Goal: Complete application form

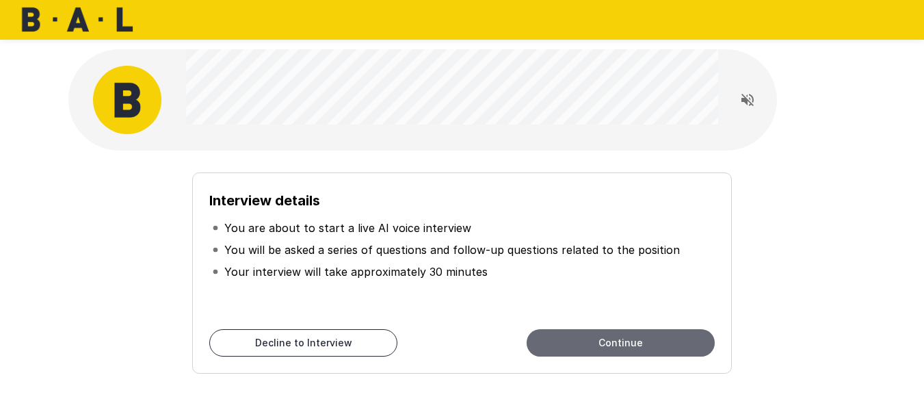
click at [614, 348] on button "Continue" at bounding box center [620, 342] width 188 height 27
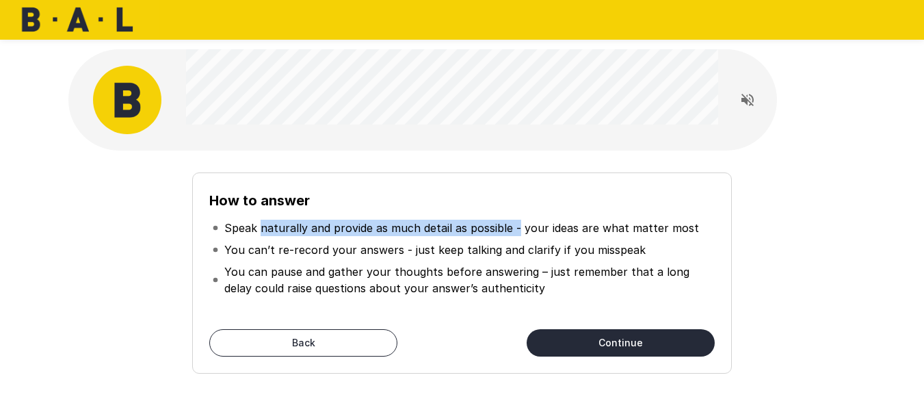
drag, startPoint x: 261, startPoint y: 230, endPoint x: 516, endPoint y: 225, distance: 254.4
click at [516, 225] on p "Speak naturally and provide as much detail as possible - your ideas are what ma…" at bounding box center [461, 227] width 474 height 16
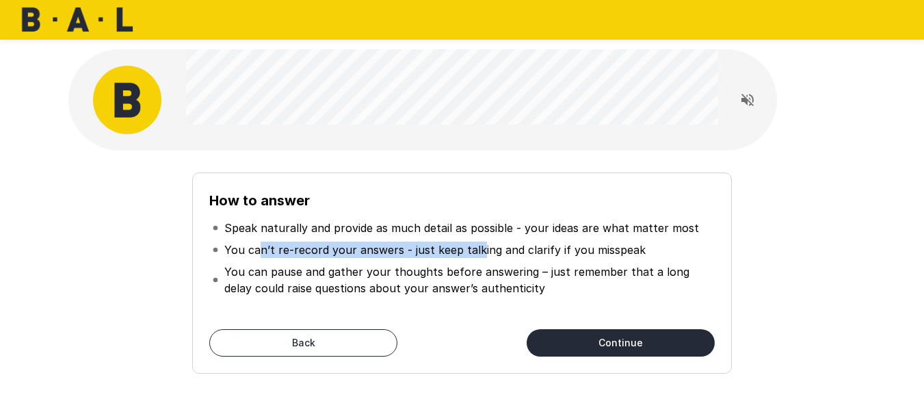
drag, startPoint x: 258, startPoint y: 253, endPoint x: 474, endPoint y: 254, distance: 216.0
click at [474, 254] on p "You can’t re-record your answers - just keep talking and clarify if you misspeak" at bounding box center [434, 249] width 421 height 16
click at [613, 341] on button "Continue" at bounding box center [620, 342] width 188 height 27
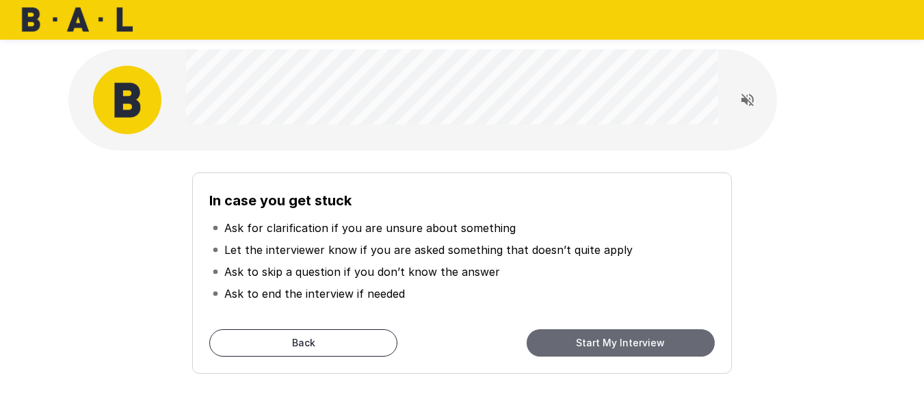
click at [637, 351] on button "Start My Interview" at bounding box center [620, 342] width 188 height 27
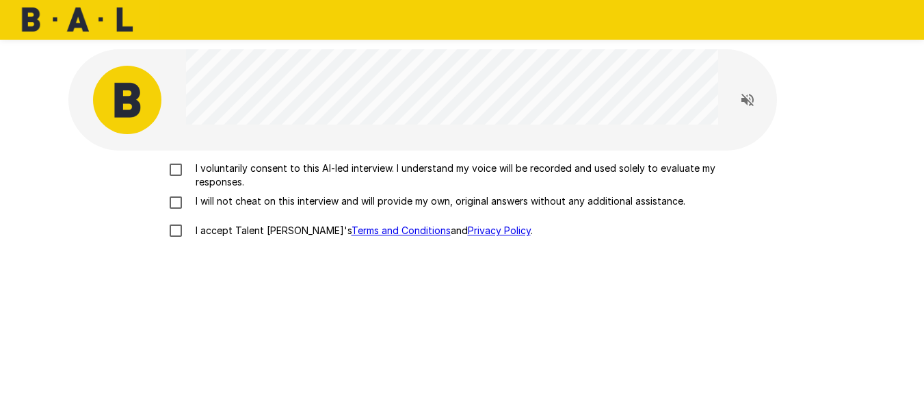
click at [295, 168] on p "I voluntarily consent to this AI-led interview. I understand my voice will be r…" at bounding box center [476, 174] width 573 height 27
click at [271, 198] on p "I will not cheat on this interview and will provide my own, original answers wi…" at bounding box center [437, 201] width 495 height 14
click at [202, 226] on p "I accept Talent Llama's Terms and Conditions and Privacy Policy ." at bounding box center [361, 231] width 343 height 14
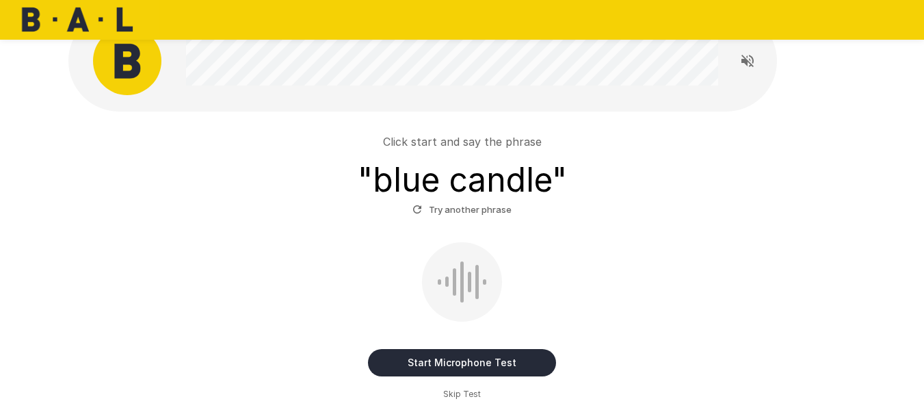
scroll to position [68, 0]
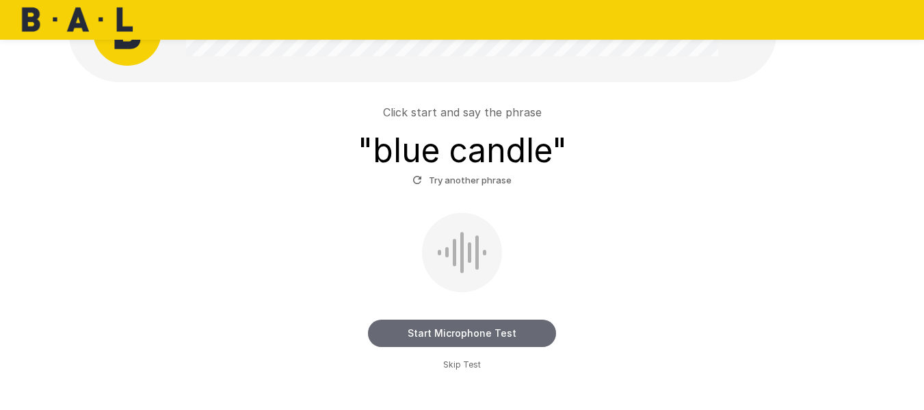
click at [450, 336] on button "Start Microphone Test" at bounding box center [462, 332] width 188 height 27
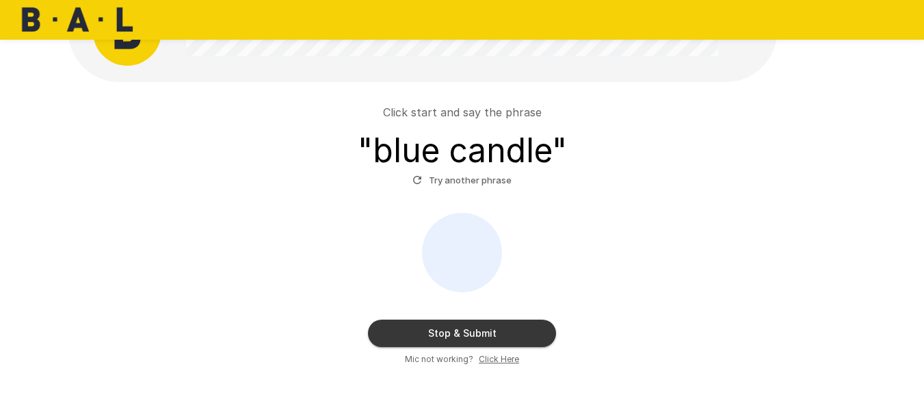
click at [450, 336] on button "Stop & Submit" at bounding box center [462, 332] width 188 height 27
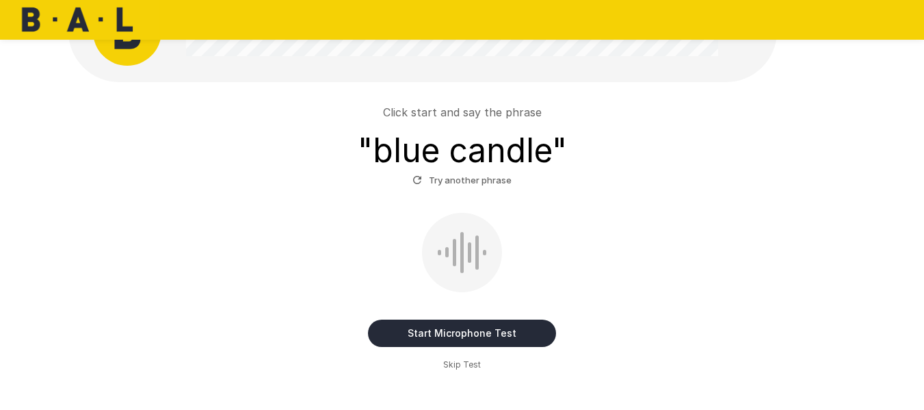
scroll to position [68, 0]
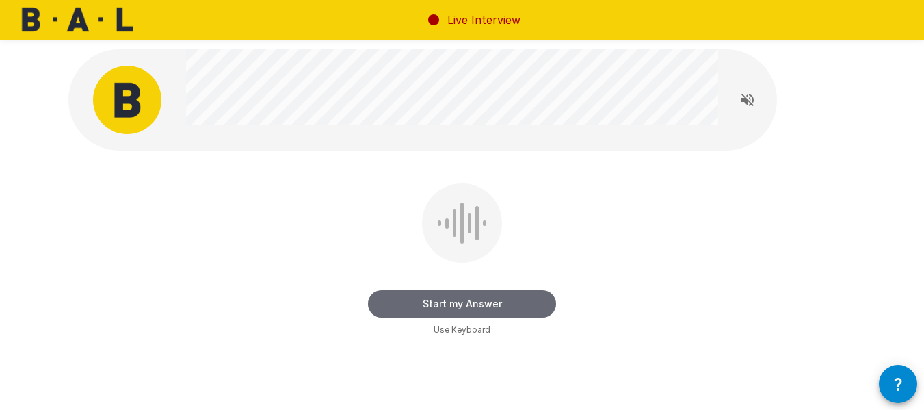
click at [468, 302] on button "Start my Answer" at bounding box center [462, 303] width 188 height 27
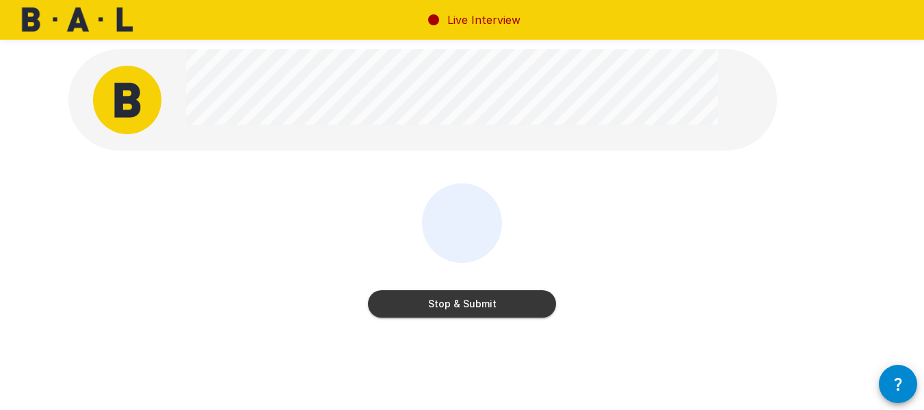
click at [468, 302] on button "Stop & Submit" at bounding box center [462, 303] width 188 height 27
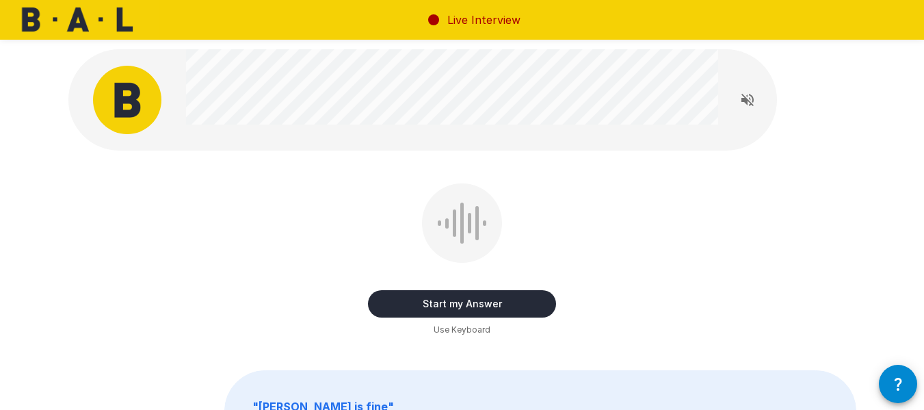
click at [474, 299] on button "Start my Answer" at bounding box center [462, 303] width 188 height 27
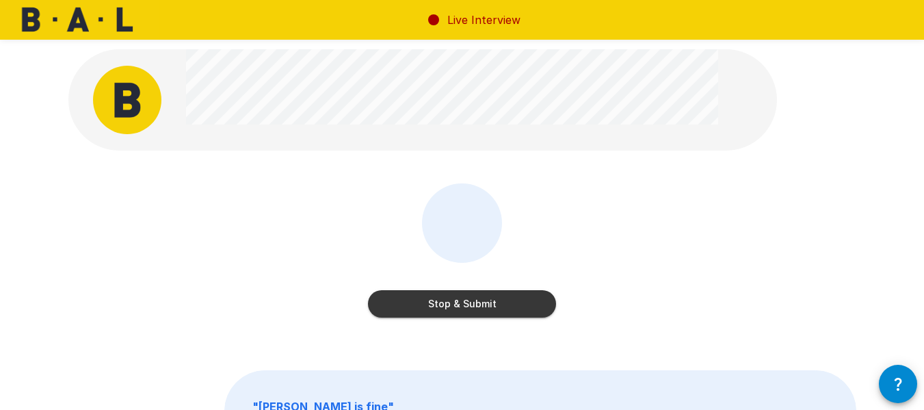
click at [474, 299] on button "Stop & Submit" at bounding box center [462, 303] width 188 height 27
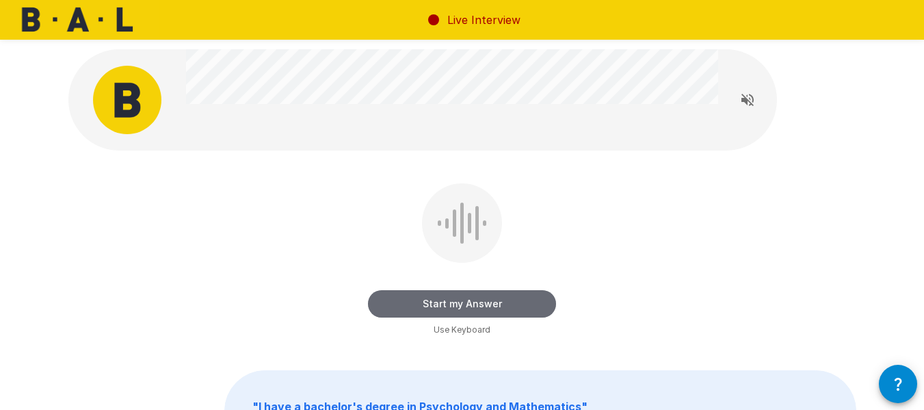
click at [474, 299] on button "Start my Answer" at bounding box center [462, 303] width 188 height 27
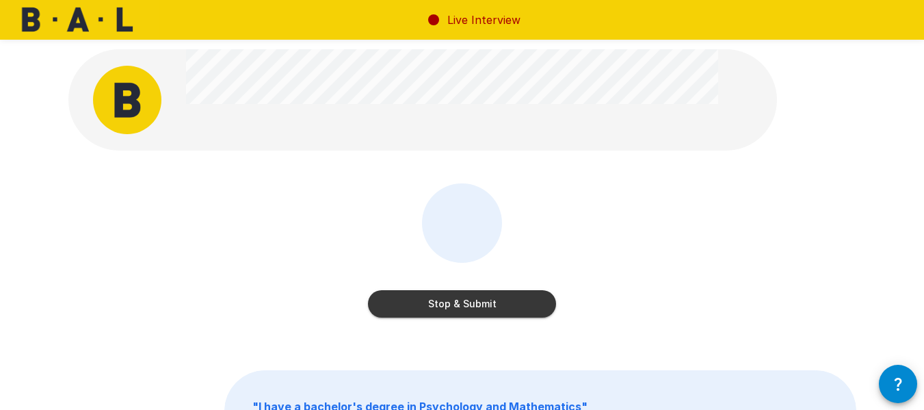
click at [474, 299] on button "Stop & Submit" at bounding box center [462, 303] width 188 height 27
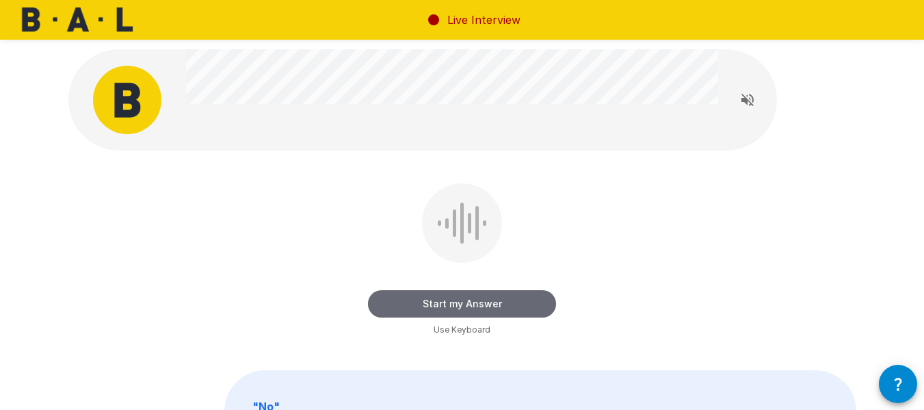
click at [474, 300] on button "Start my Answer" at bounding box center [462, 303] width 188 height 27
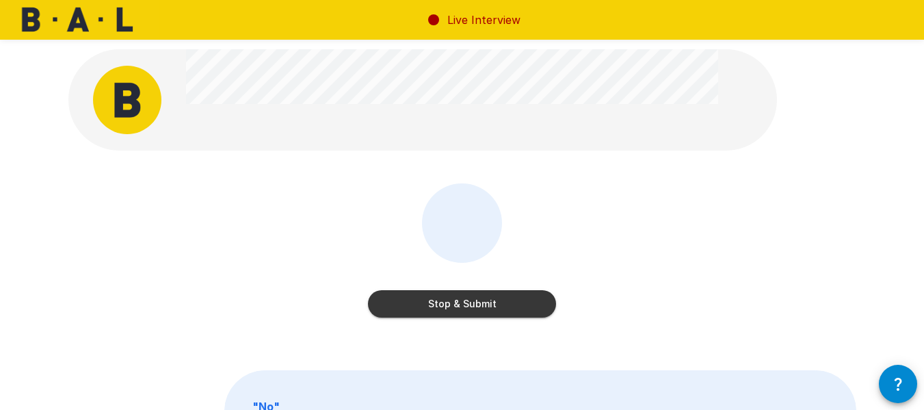
click at [474, 300] on button "Stop & Submit" at bounding box center [462, 303] width 188 height 27
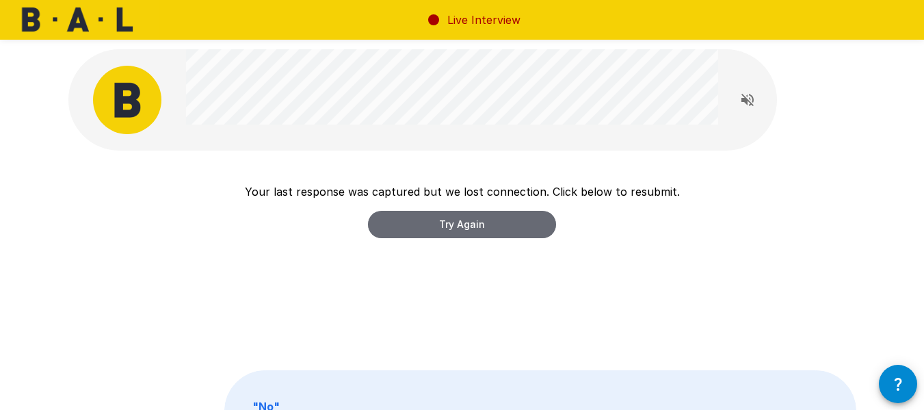
click at [451, 224] on button "Try Again" at bounding box center [462, 224] width 188 height 27
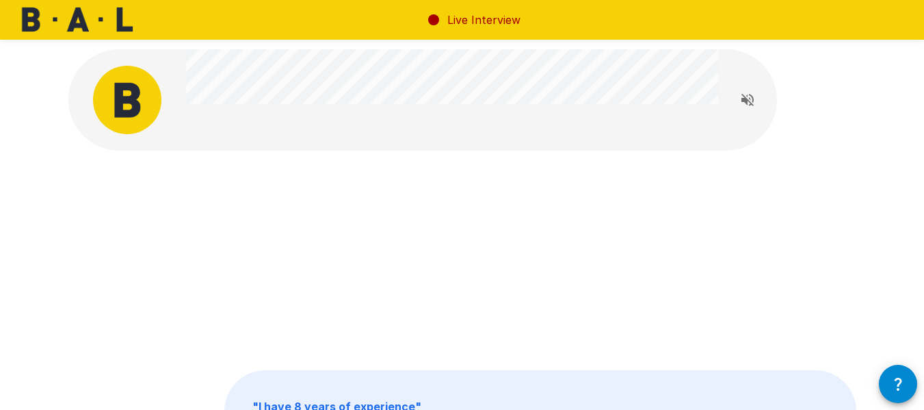
click at [455, 326] on div at bounding box center [462, 260] width 788 height 154
click at [480, 234] on div at bounding box center [462, 260] width 788 height 154
click at [751, 104] on icon "Read questions aloud" at bounding box center [747, 100] width 12 height 12
click at [752, 101] on icon "Stop reading questions aloud" at bounding box center [747, 100] width 12 height 12
click at [901, 377] on icon "button" at bounding box center [897, 383] width 16 height 16
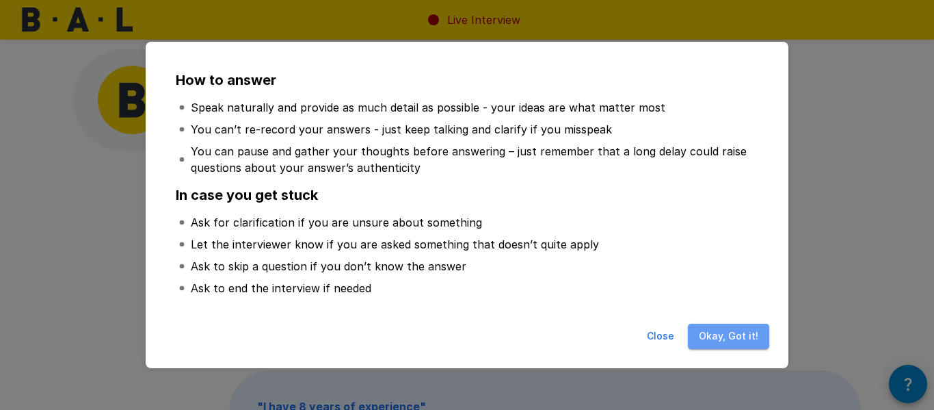
click at [735, 331] on button "Okay, Got it!" at bounding box center [728, 335] width 81 height 25
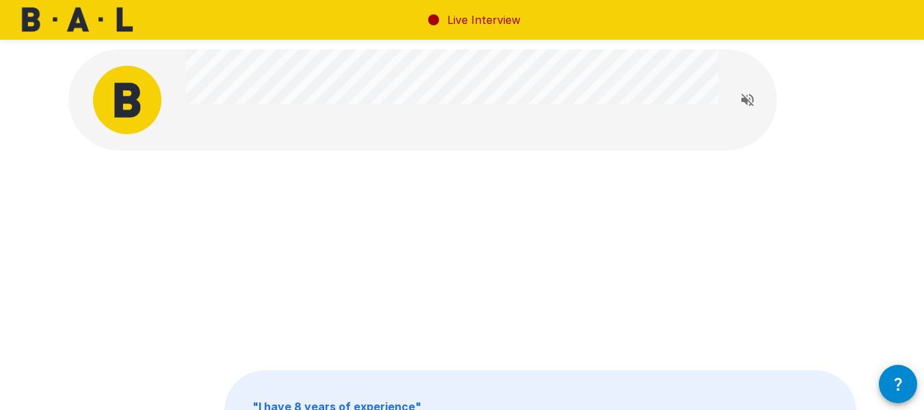
click at [554, 209] on div at bounding box center [462, 260] width 788 height 154
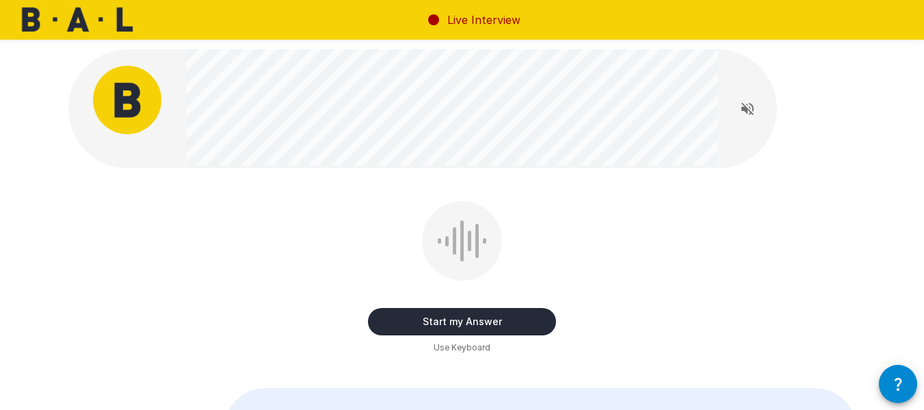
click at [485, 320] on button "Start my Answer" at bounding box center [462, 321] width 188 height 27
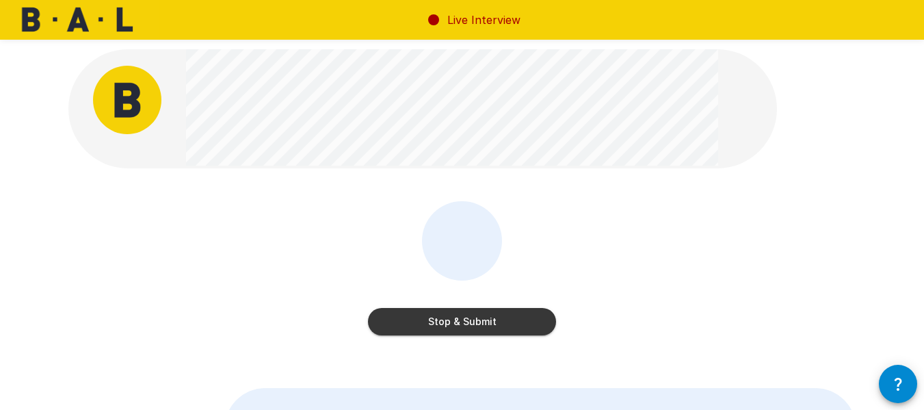
click at [485, 320] on button "Stop & Submit" at bounding box center [462, 321] width 188 height 27
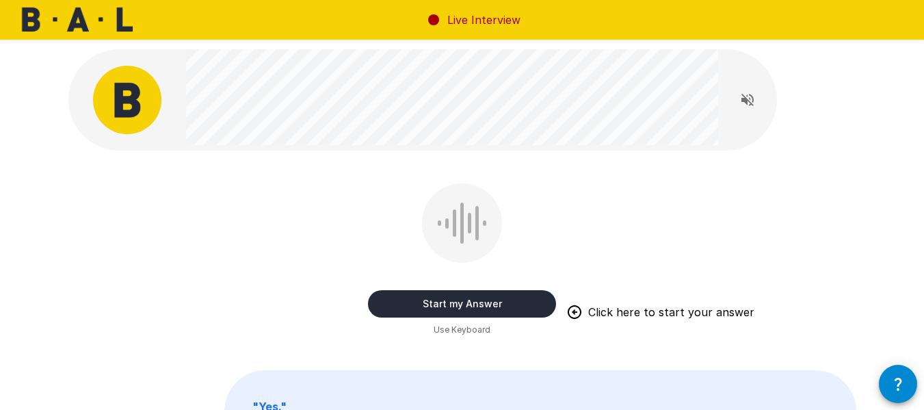
click at [476, 300] on button "Start my Answer" at bounding box center [462, 303] width 188 height 27
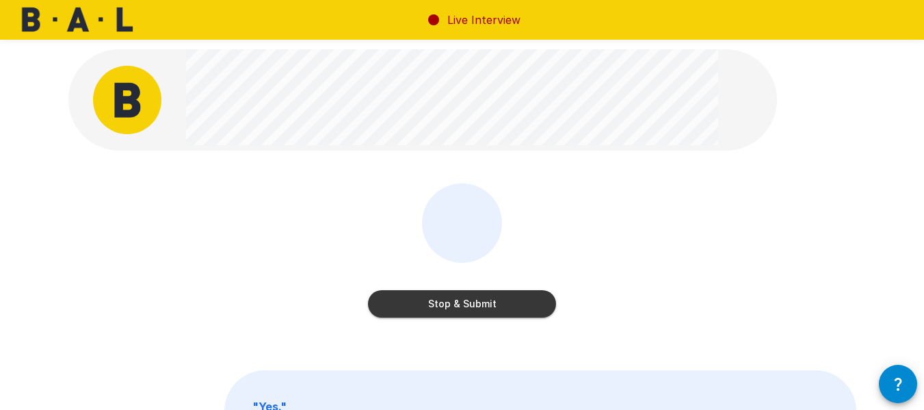
click at [440, 299] on button "Stop & Submit" at bounding box center [462, 303] width 188 height 27
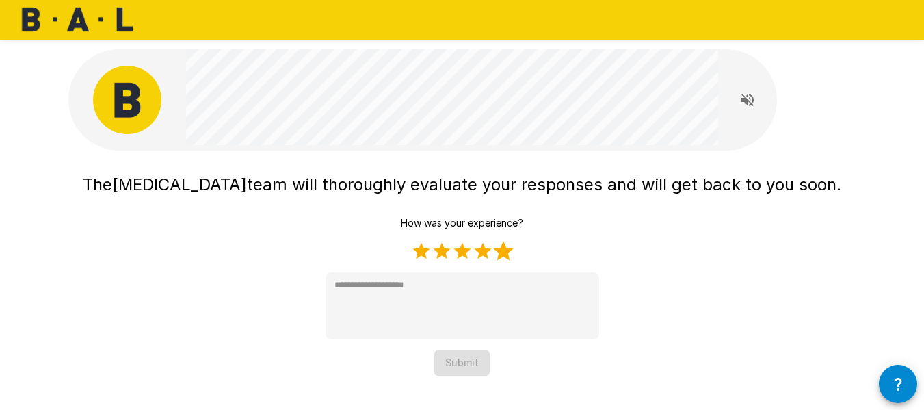
click at [503, 254] on label "5 Stars" at bounding box center [503, 251] width 21 height 21
type textarea "*"
click at [446, 366] on button "Submit" at bounding box center [461, 362] width 55 height 25
